Goal: Task Accomplishment & Management: Use online tool/utility

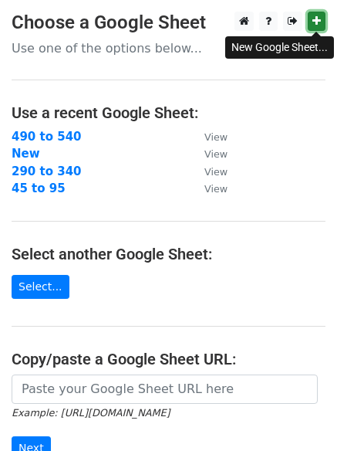
click at [320, 21] on icon at bounding box center [317, 20] width 8 height 11
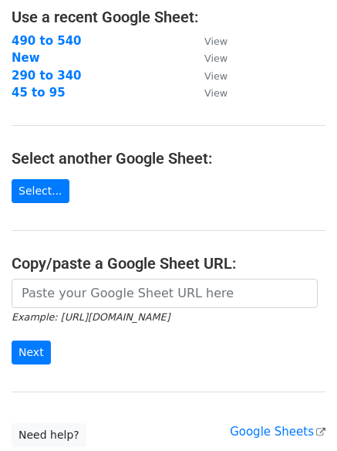
scroll to position [129, 0]
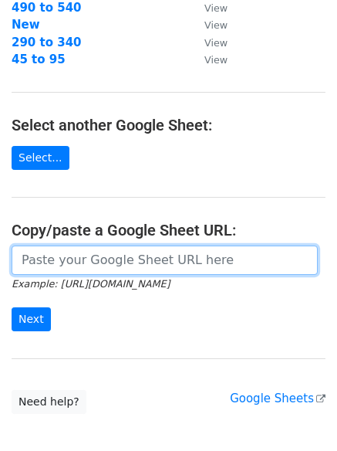
click at [58, 259] on input "url" at bounding box center [165, 260] width 306 height 29
paste input "https://docs.google.com/spreadsheets/d/1Bj8M2oopPBX7_Kz_zXRUI46FdSWMO6SOv4EaGyR…"
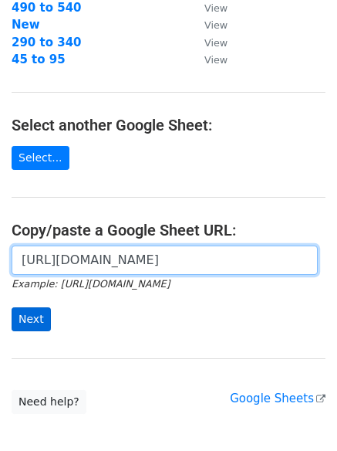
type input "https://docs.google.com/spreadsheets/d/1Bj8M2oopPBX7_Kz_zXRUI46FdSWMO6SOv4EaGyR…"
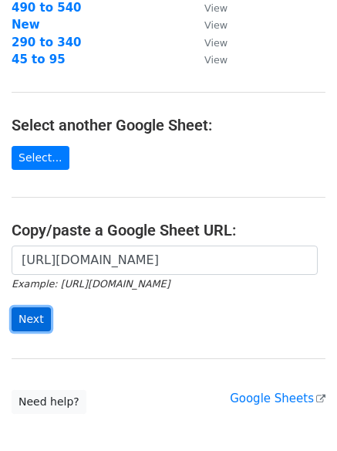
click at [39, 315] on input "Next" at bounding box center [31, 319] width 39 height 24
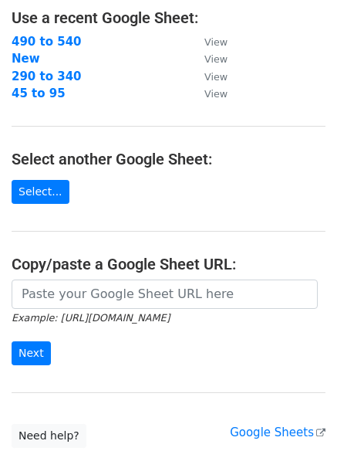
scroll to position [129, 0]
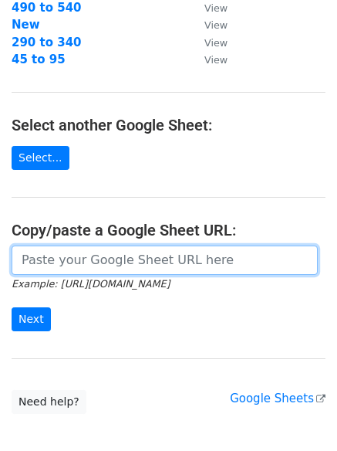
click at [129, 262] on input "url" at bounding box center [165, 260] width 306 height 29
paste input "[EMAIL_ADDRESS][DOMAIN_NAME] [EMAIL_ADDRESS][DOMAIN_NAME] [EMAIL_ADDRESS][DOMAI…"
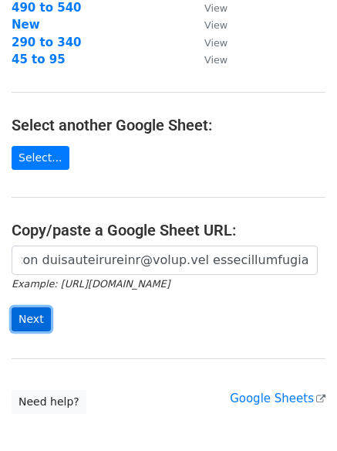
scroll to position [0, 0]
click at [33, 322] on input "Next" at bounding box center [31, 319] width 39 height 24
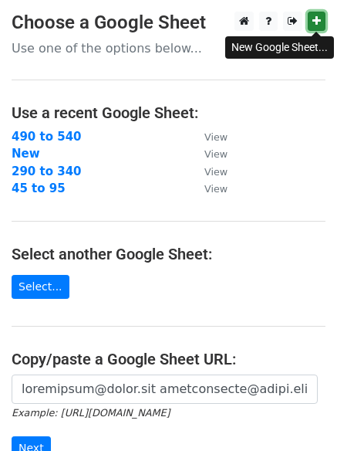
click at [319, 19] on icon at bounding box center [317, 20] width 8 height 11
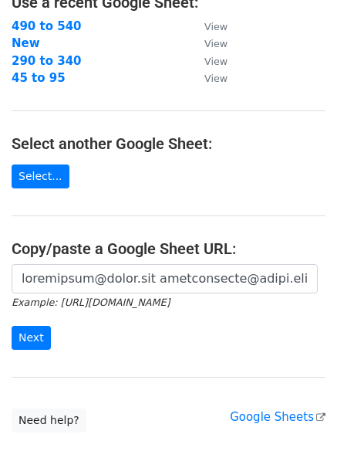
scroll to position [129, 0]
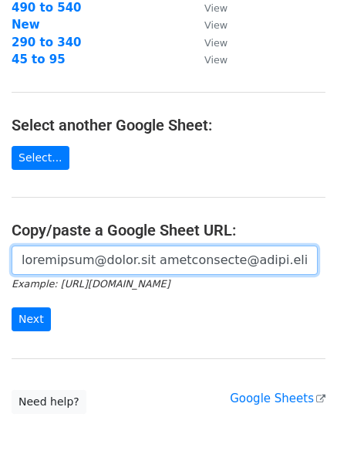
click at [134, 264] on input "url" at bounding box center [165, 260] width 306 height 29
paste input "https://docs.google.com/spreadsheets/d/1N8wQv5mCw_LkTUdeWiT2BS5kt0FfuidE6RSPQ_E…"
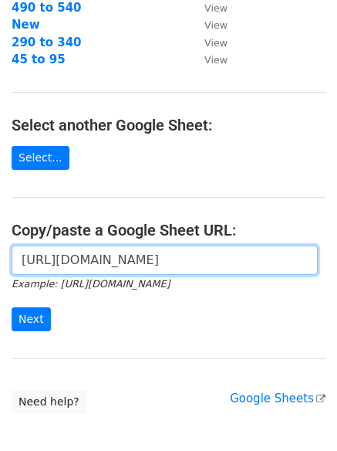
scroll to position [0, 339]
type input "https://docs.google.com/spreadsheets/d/1N8wQv5mCw_LkTUdeWiT2BS5kt0FfuidE6RSPQ_E…"
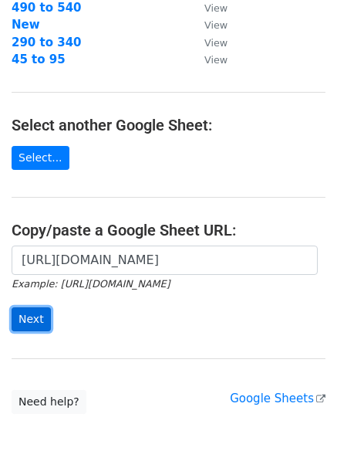
click at [29, 318] on input "Next" at bounding box center [31, 319] width 39 height 24
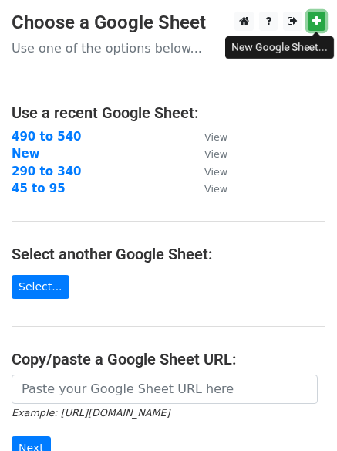
click at [319, 16] on icon at bounding box center [317, 20] width 8 height 11
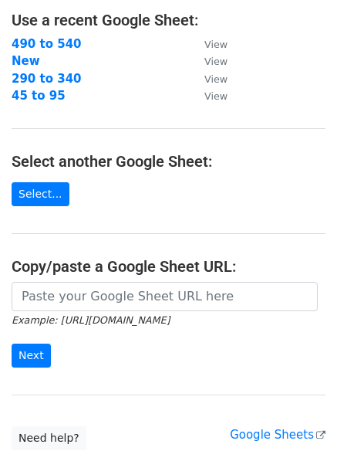
scroll to position [129, 0]
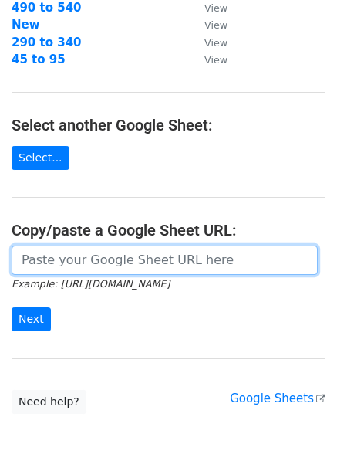
click at [118, 260] on input "url" at bounding box center [165, 260] width 306 height 29
paste input "https://docs.google.com/spreadsheets/d/1Yt73Mf2vAZ8yCwaL-kyjnhvYnal7IJKU_27lJI9…"
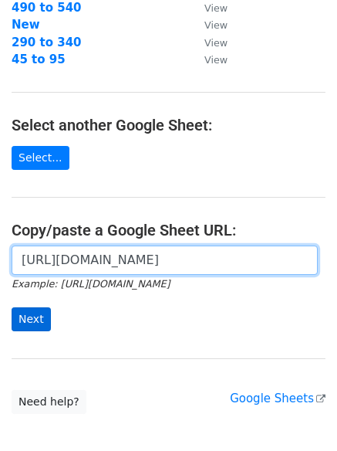
type input "https://docs.google.com/spreadsheets/d/1Yt73Mf2vAZ8yCwaL-kyjnhvYnal7IJKU_27lJI9…"
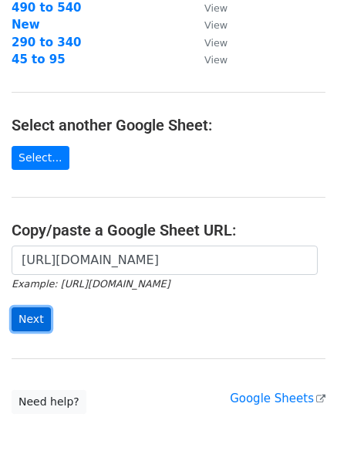
click at [32, 317] on input "Next" at bounding box center [31, 319] width 39 height 24
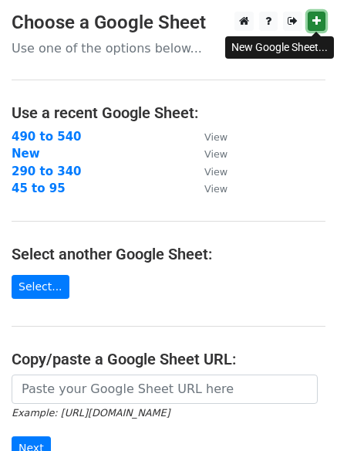
click at [323, 16] on link at bounding box center [317, 21] width 18 height 19
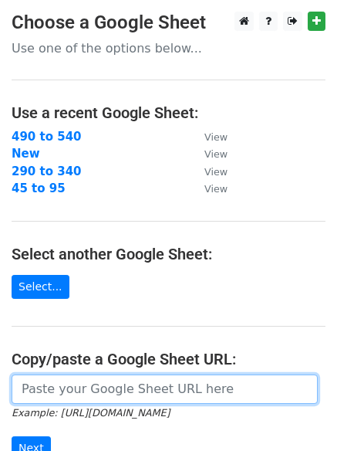
click at [121, 386] on input "url" at bounding box center [165, 388] width 306 height 29
paste input "https://docs.google.com/spreadsheets/d/1FvTw328S4IMddw_JGJXZVcXXWW3sHa9hXqBE2WZ…"
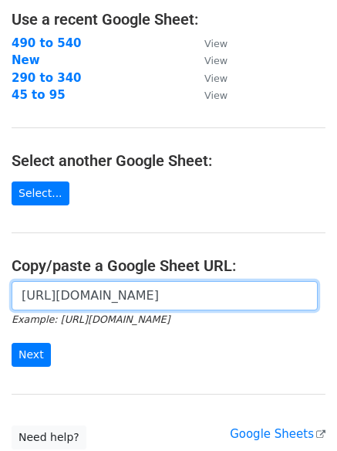
scroll to position [129, 0]
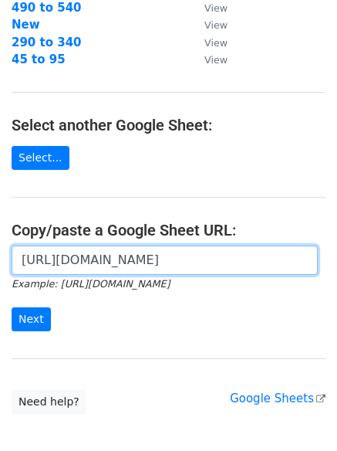
type input "https://docs.google.com/spreadsheets/d/1FvTw328S4IMddw_JGJXZVcXXWW3sHa9hXqBE2WZ…"
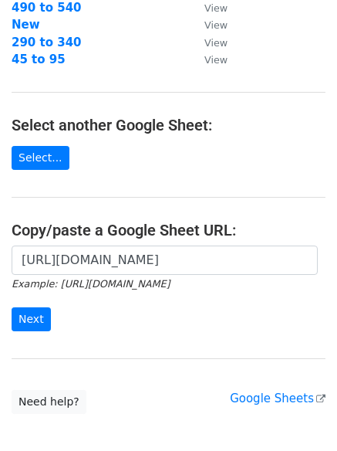
scroll to position [0, 0]
click at [28, 321] on input "Next" at bounding box center [31, 319] width 39 height 24
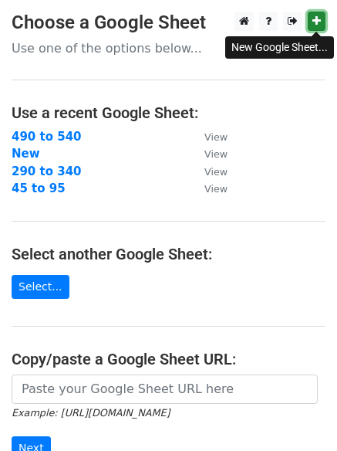
click at [318, 24] on icon at bounding box center [317, 20] width 8 height 11
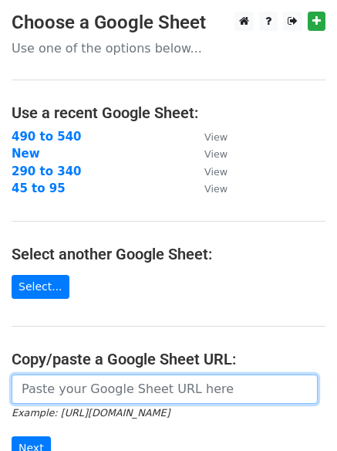
click at [77, 393] on input "url" at bounding box center [165, 388] width 306 height 29
paste input "https://docs.google.com/spreadsheets/d/1HYuIQp1gkSQyV2VTjg8Ou_bNIBqt4ibmnoKuwxm…"
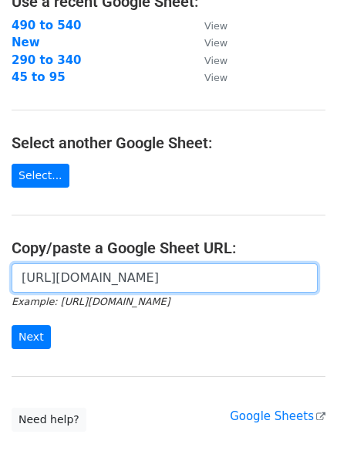
scroll to position [129, 0]
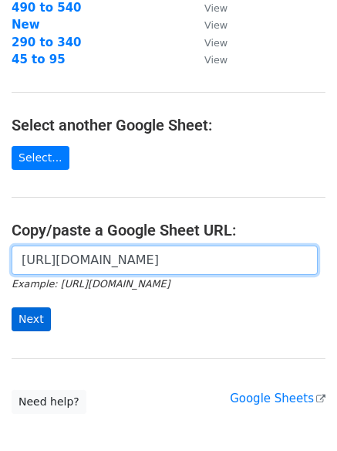
type input "https://docs.google.com/spreadsheets/d/1HYuIQp1gkSQyV2VTjg8Ou_bNIBqt4ibmnoKuwxm…"
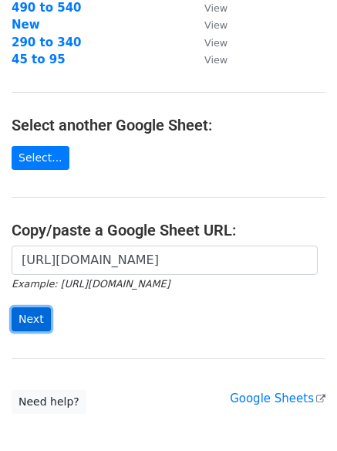
scroll to position [0, 0]
click at [19, 310] on input "Next" at bounding box center [31, 319] width 39 height 24
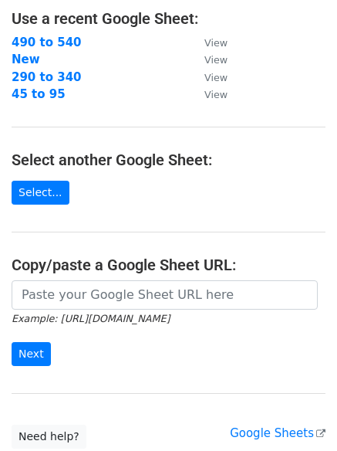
scroll to position [129, 0]
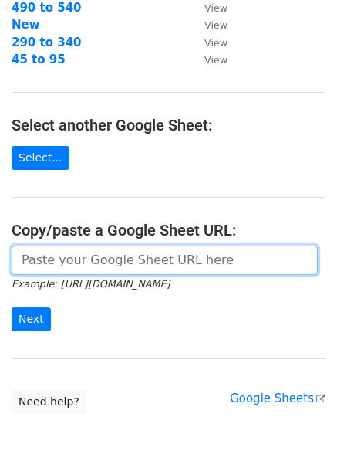
click at [78, 260] on input "url" at bounding box center [165, 260] width 306 height 29
paste input "https://docs.google.com/spreadsheets/d/1sQPAGvATd73qesLEpVewwEUKfmsGQ54ZdRakdVQ…"
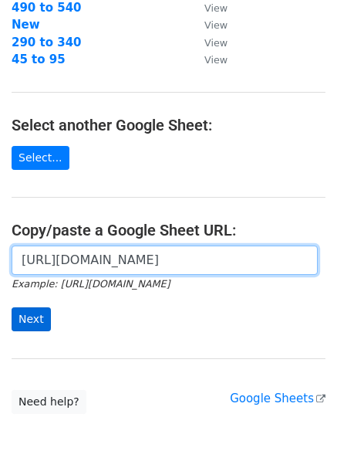
type input "https://docs.google.com/spreadsheets/d/1sQPAGvATd73qesLEpVewwEUKfmsGQ54ZdRakdVQ…"
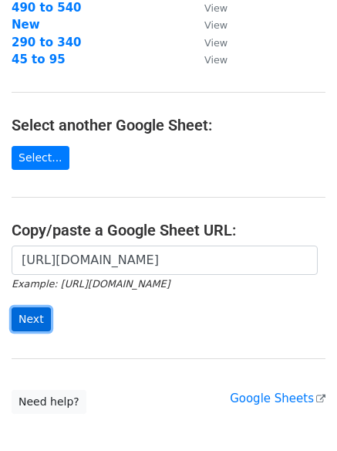
scroll to position [0, 0]
click at [34, 313] on input "Next" at bounding box center [31, 319] width 39 height 24
